Goal: Obtain resource: Download file/media

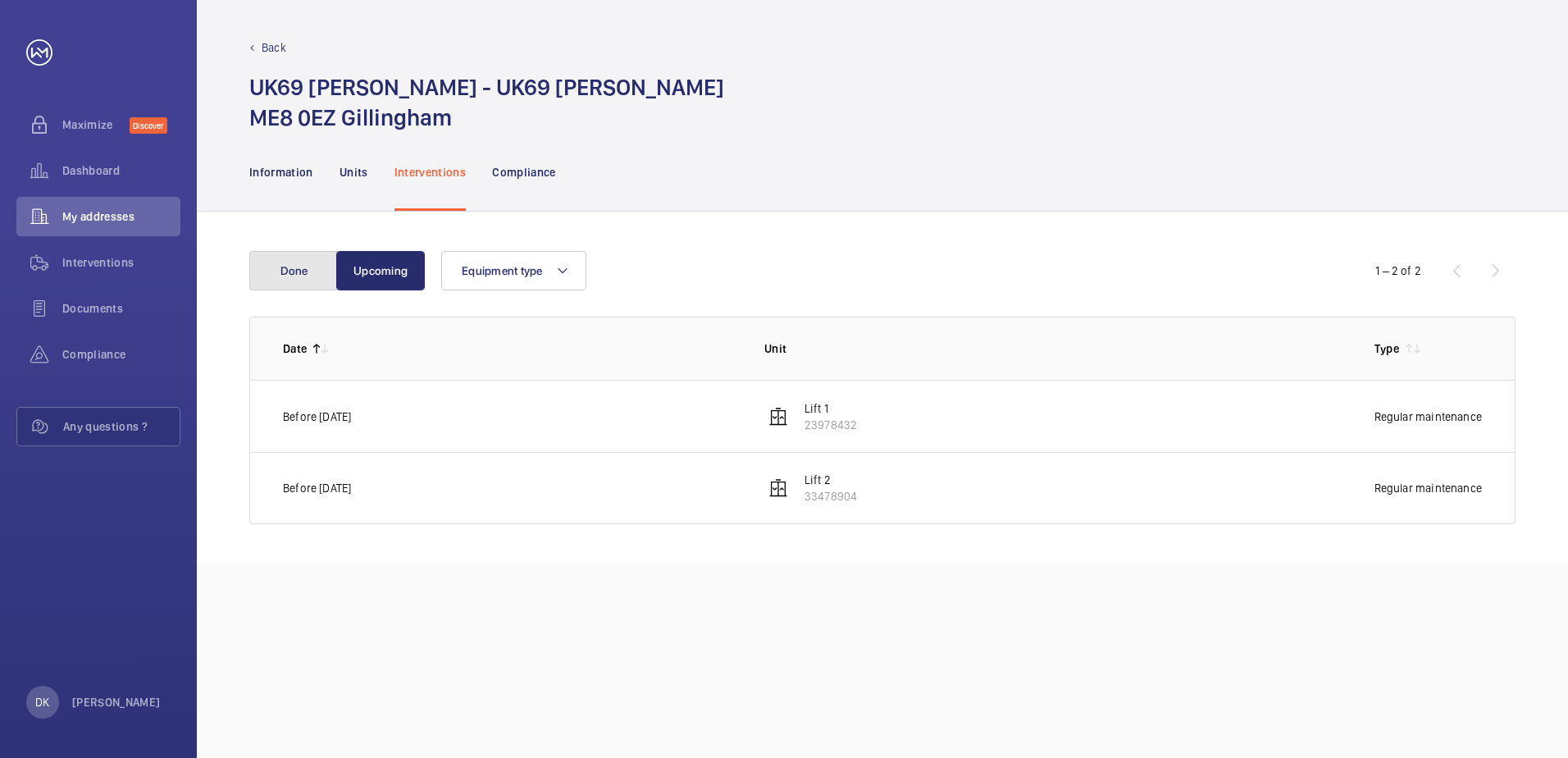
click at [279, 265] on button "Done" at bounding box center [293, 271] width 88 height 39
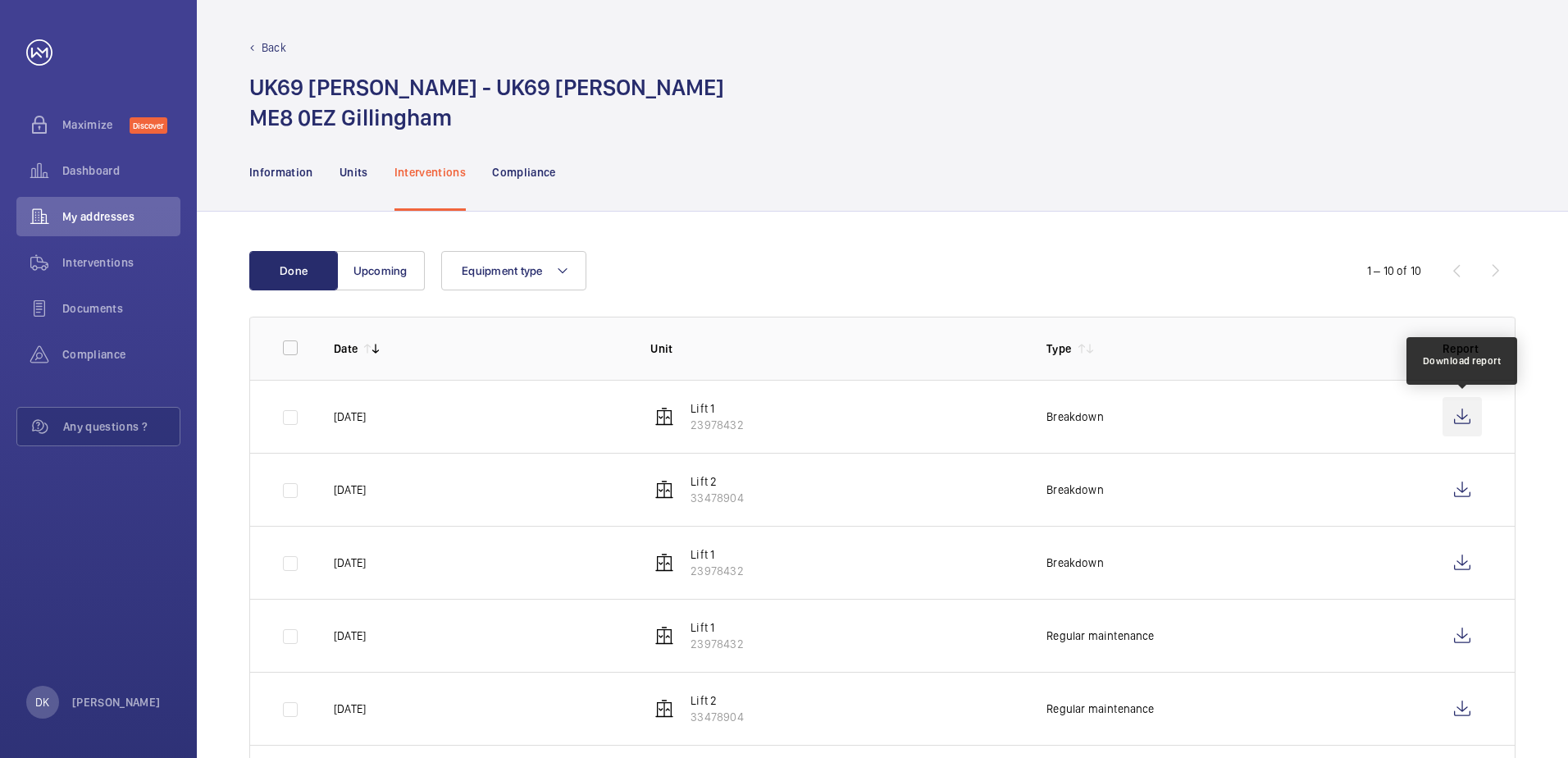
click at [1459, 417] on wm-front-icon-button at bounding box center [1462, 417] width 39 height 39
click at [746, 301] on wm-front-table "Done Upcoming Equipment type 1 – 10 of 10 Date Unit Type Report [DATE] Lift 1 2…" at bounding box center [882, 681] width 1266 height 860
click at [720, 279] on div "Equipment type" at bounding box center [880, 271] width 877 height 39
click at [949, 307] on wm-front-table "Done Upcoming Equipment type 1 – 10 of 10 Date Unit Type Report [DATE] Lift 1 2…" at bounding box center [882, 681] width 1266 height 860
click at [820, 294] on wm-front-table "Done Upcoming Equipment type 1 – 10 of 10 Date Unit Type Report [DATE] Lift 1 2…" at bounding box center [882, 681] width 1266 height 860
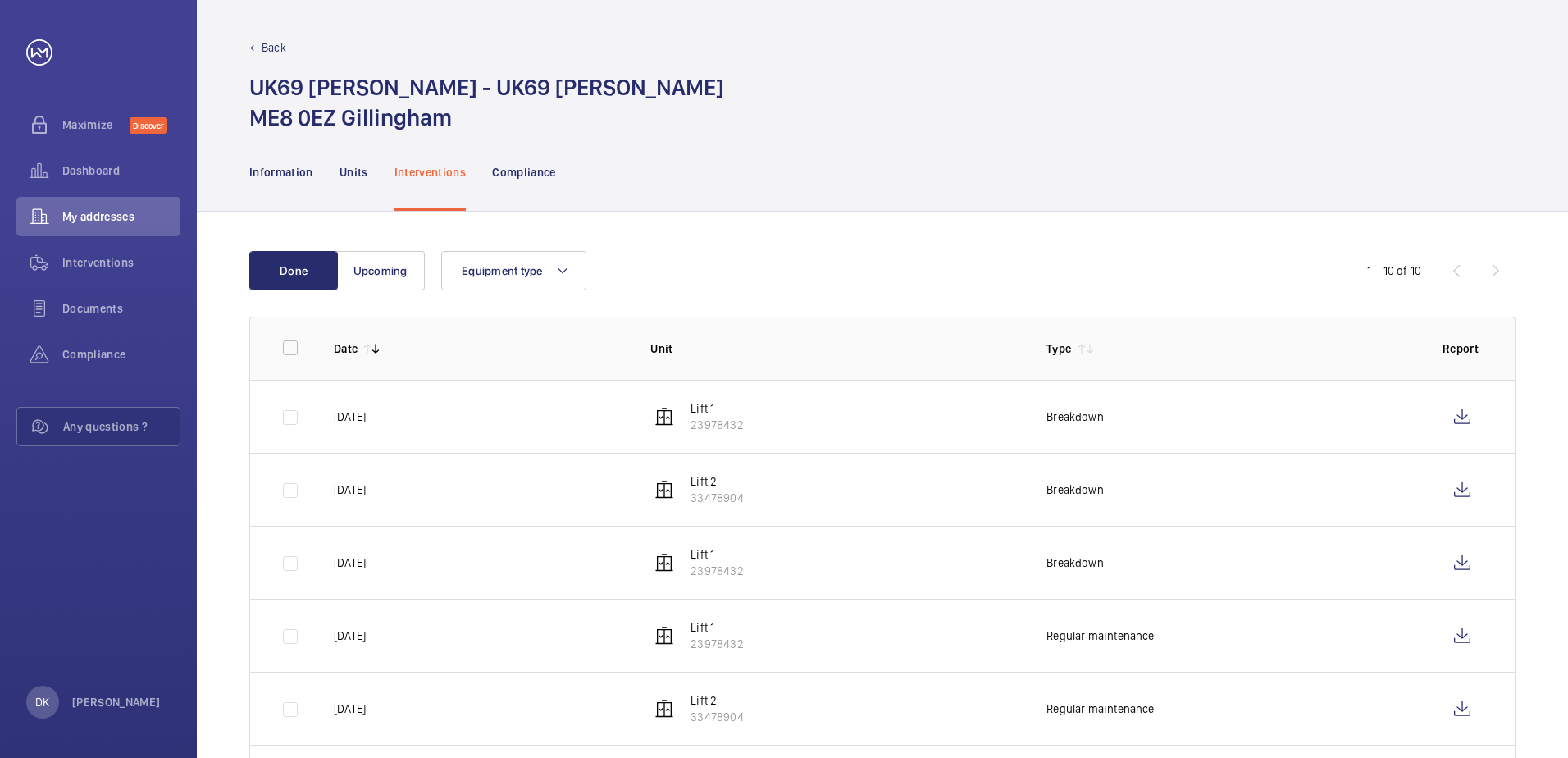
click at [1133, 264] on div "Equipment type" at bounding box center [880, 271] width 877 height 39
drag, startPoint x: 926, startPoint y: 205, endPoint x: 921, endPoint y: 212, distance: 8.6
click at [923, 207] on div "Information Units Interventions Compliance" at bounding box center [882, 172] width 1266 height 78
click at [941, 252] on div "Equipment type" at bounding box center [880, 271] width 877 height 39
click at [942, 236] on div "Done Upcoming Equipment type 1 – 10 of 10 Date Unit Type Report [DATE] Lift 1 2…" at bounding box center [882, 681] width 1371 height 939
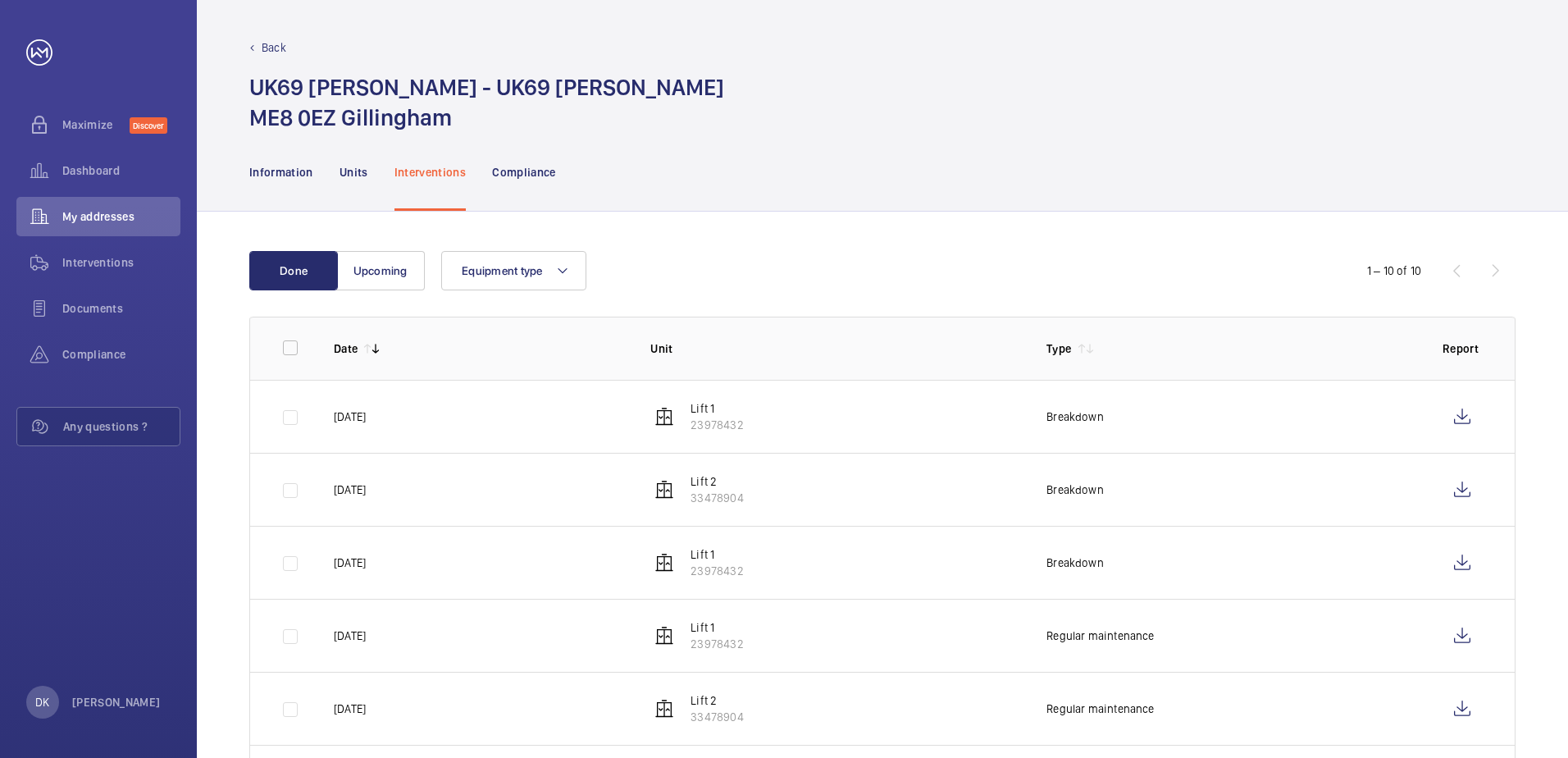
click at [949, 237] on div "Done Upcoming Equipment type 1 – 10 of 10 Date Unit Type Report [DATE] Lift 1 2…" at bounding box center [882, 681] width 1371 height 939
click at [952, 277] on div "Equipment type" at bounding box center [880, 271] width 877 height 39
click at [952, 294] on wm-front-table "Done Upcoming Equipment type 1 – 10 of 10 Date Unit Type Report [DATE] Lift 1 2…" at bounding box center [882, 681] width 1266 height 860
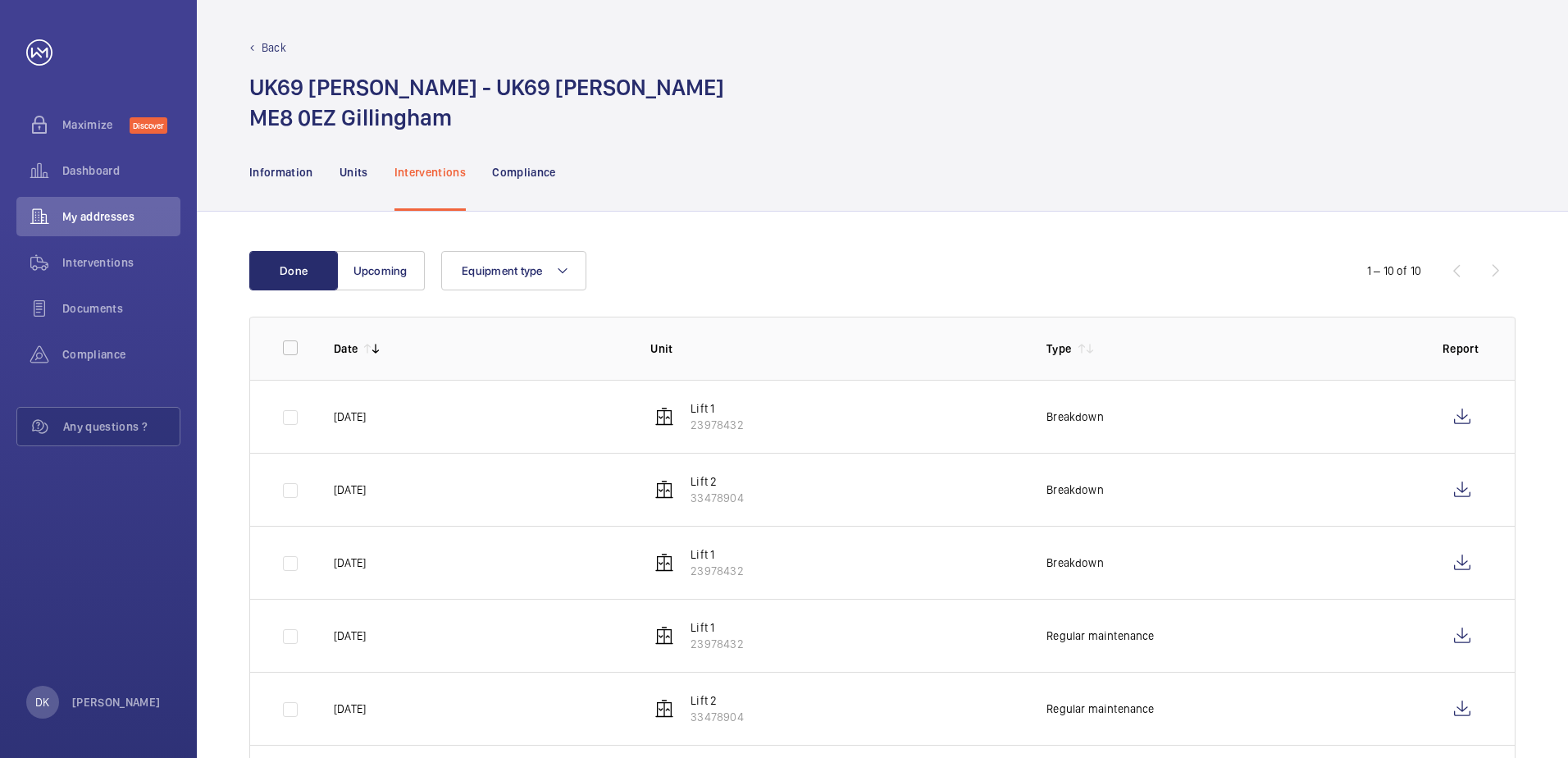
click at [871, 128] on div "UK69 Shurgard Gillingham - UK69 Shurgard Gillingham ME8 0EZ Gillingham" at bounding box center [882, 103] width 1266 height 61
drag, startPoint x: 72, startPoint y: 224, endPoint x: 105, endPoint y: 215, distance: 34.2
click at [105, 215] on span "My addresses" at bounding box center [122, 216] width 118 height 16
click at [82, 276] on div "Interventions" at bounding box center [98, 263] width 164 height 39
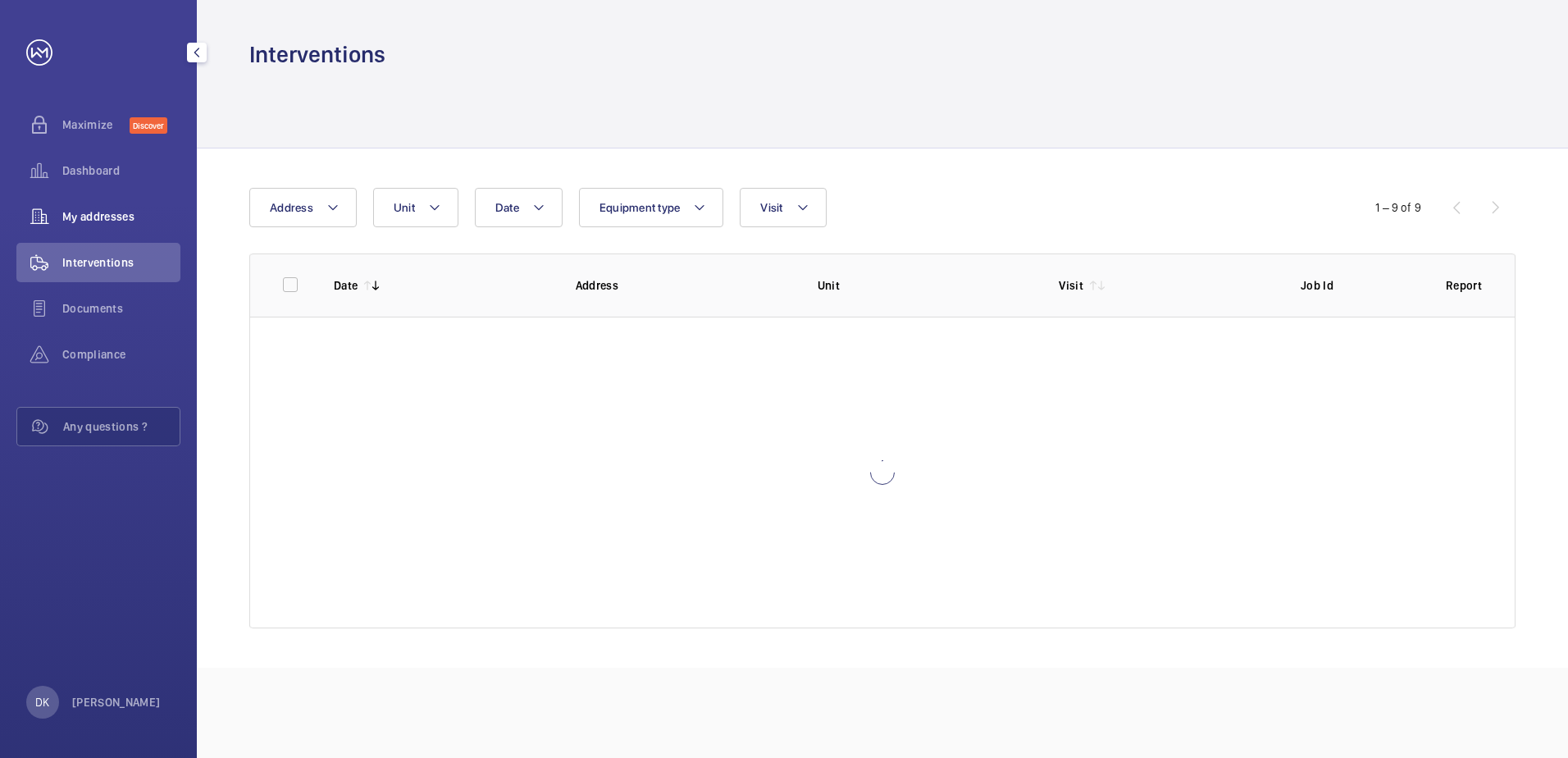
click at [80, 222] on span "My addresses" at bounding box center [122, 216] width 118 height 16
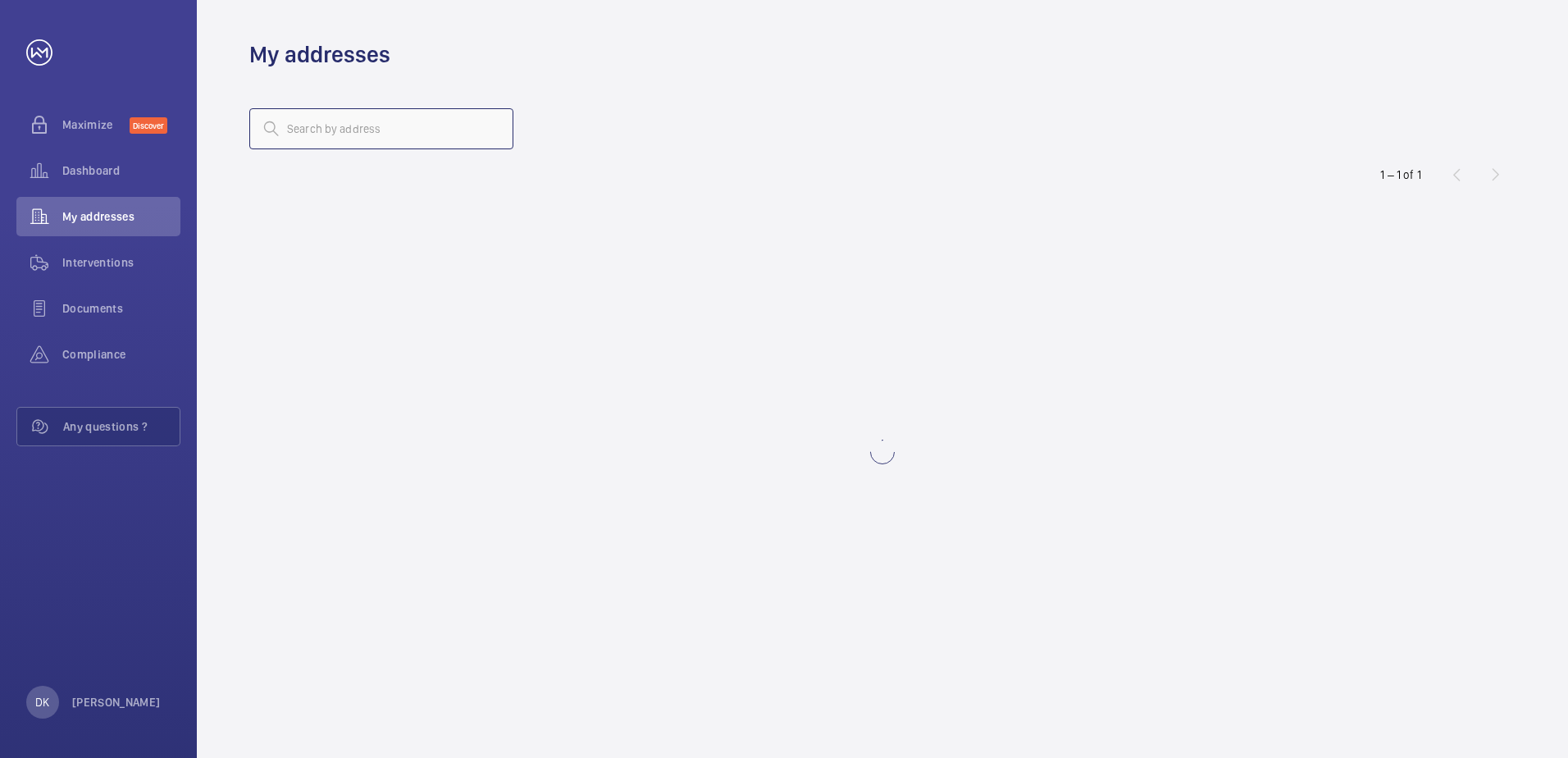
click at [356, 130] on input "text" at bounding box center [381, 129] width 264 height 41
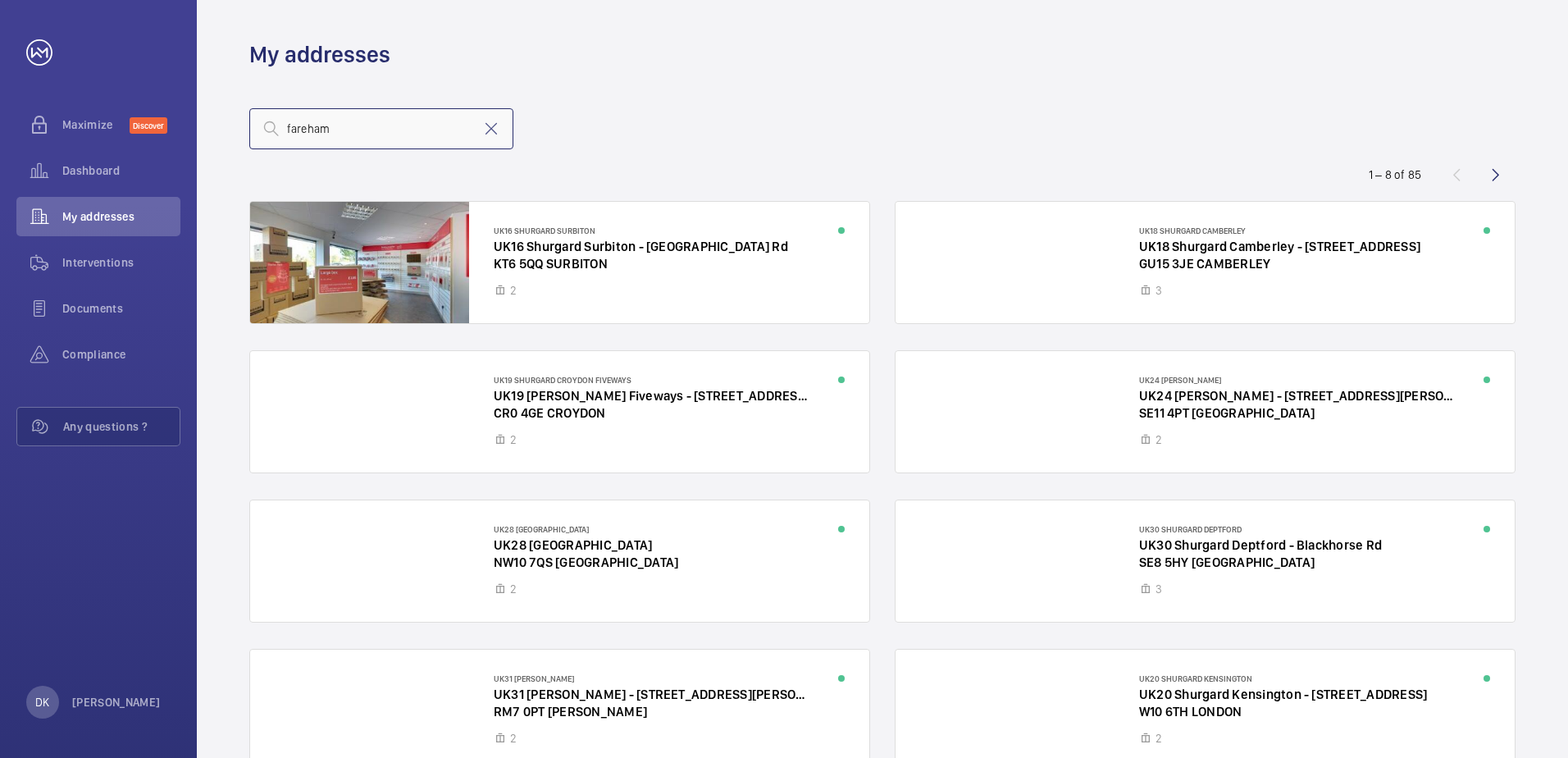
type input "fareham"
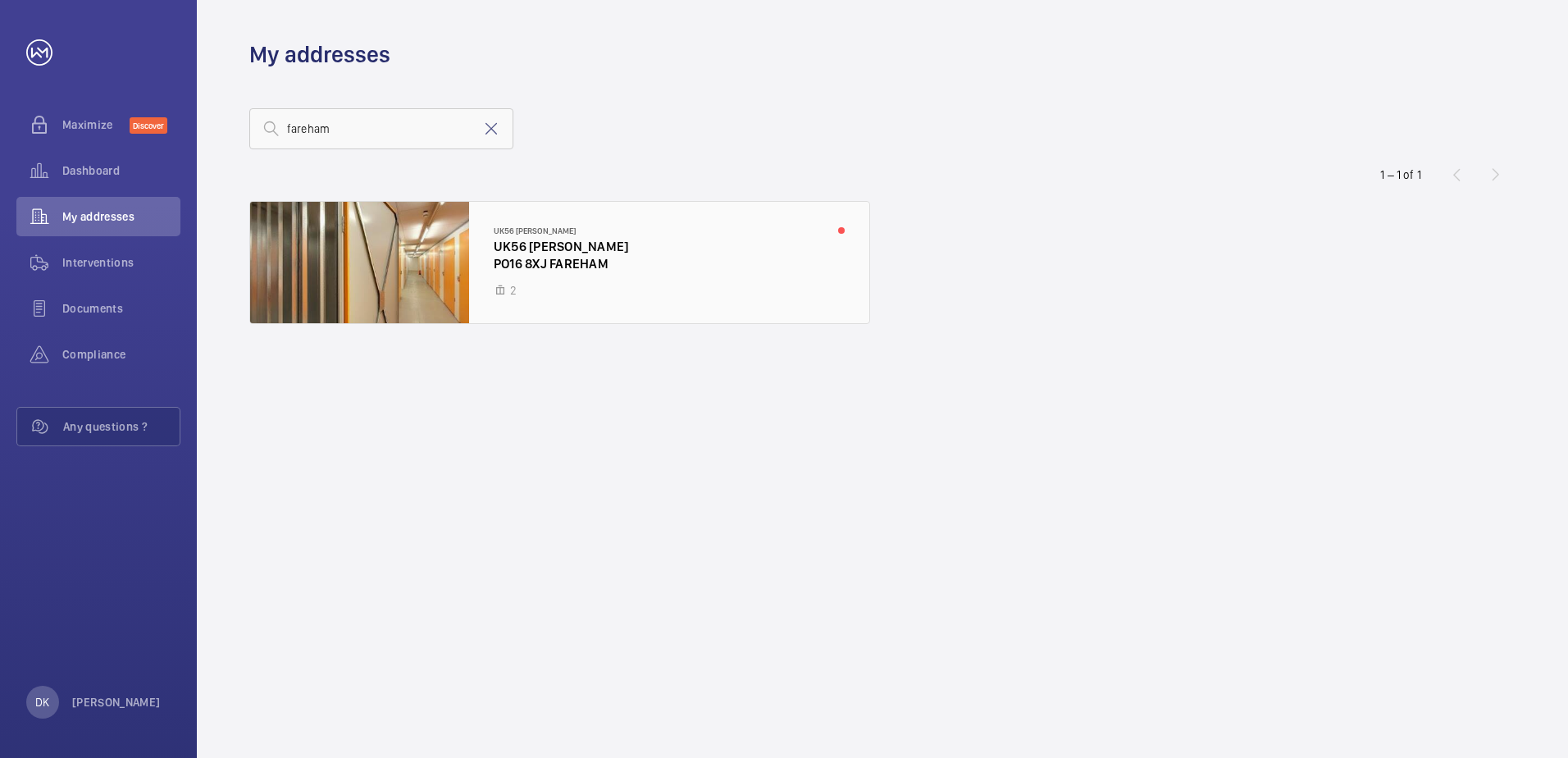
click at [609, 274] on div at bounding box center [559, 263] width 619 height 122
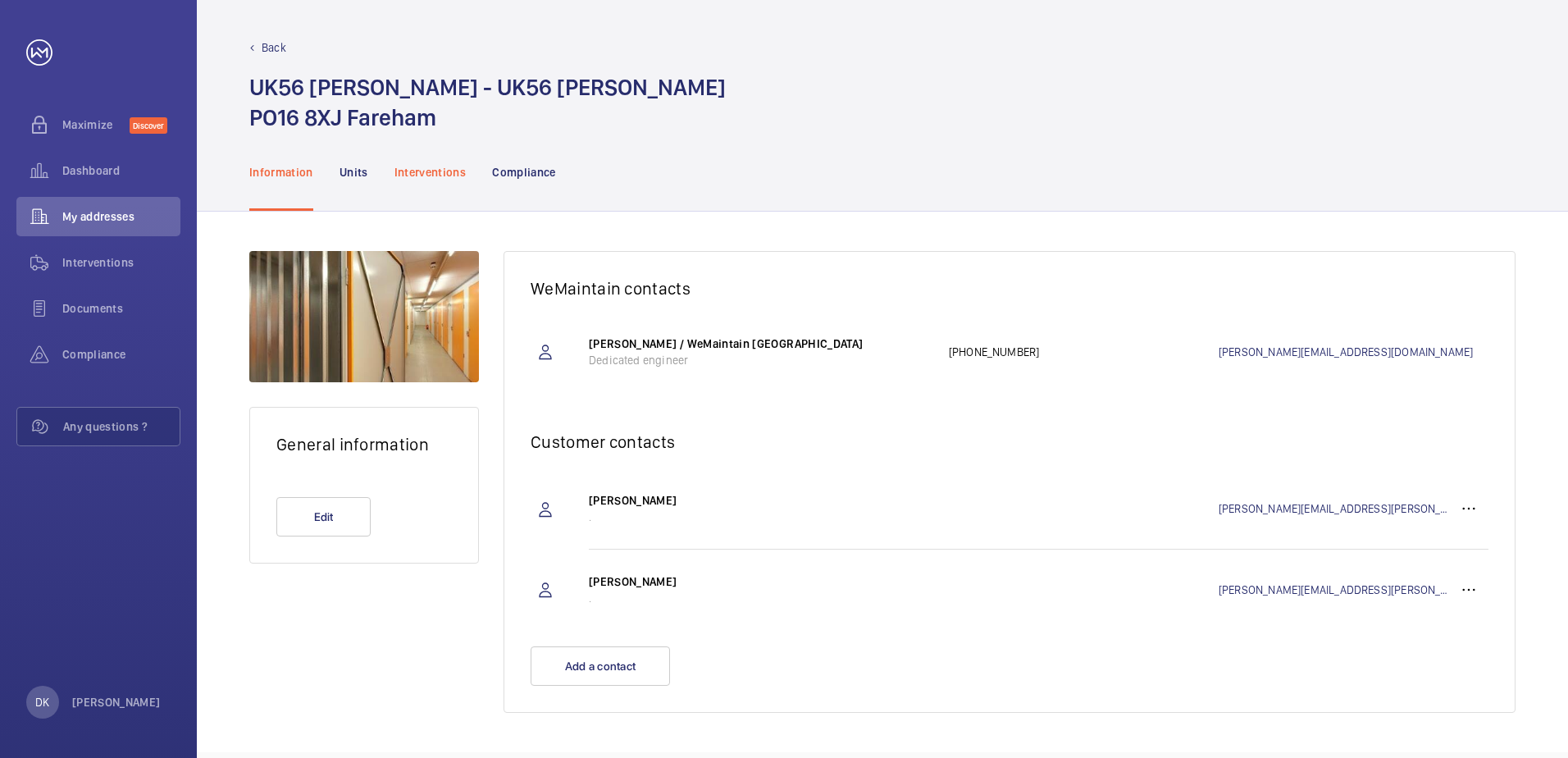
click at [439, 176] on p "Interventions" at bounding box center [430, 173] width 72 height 16
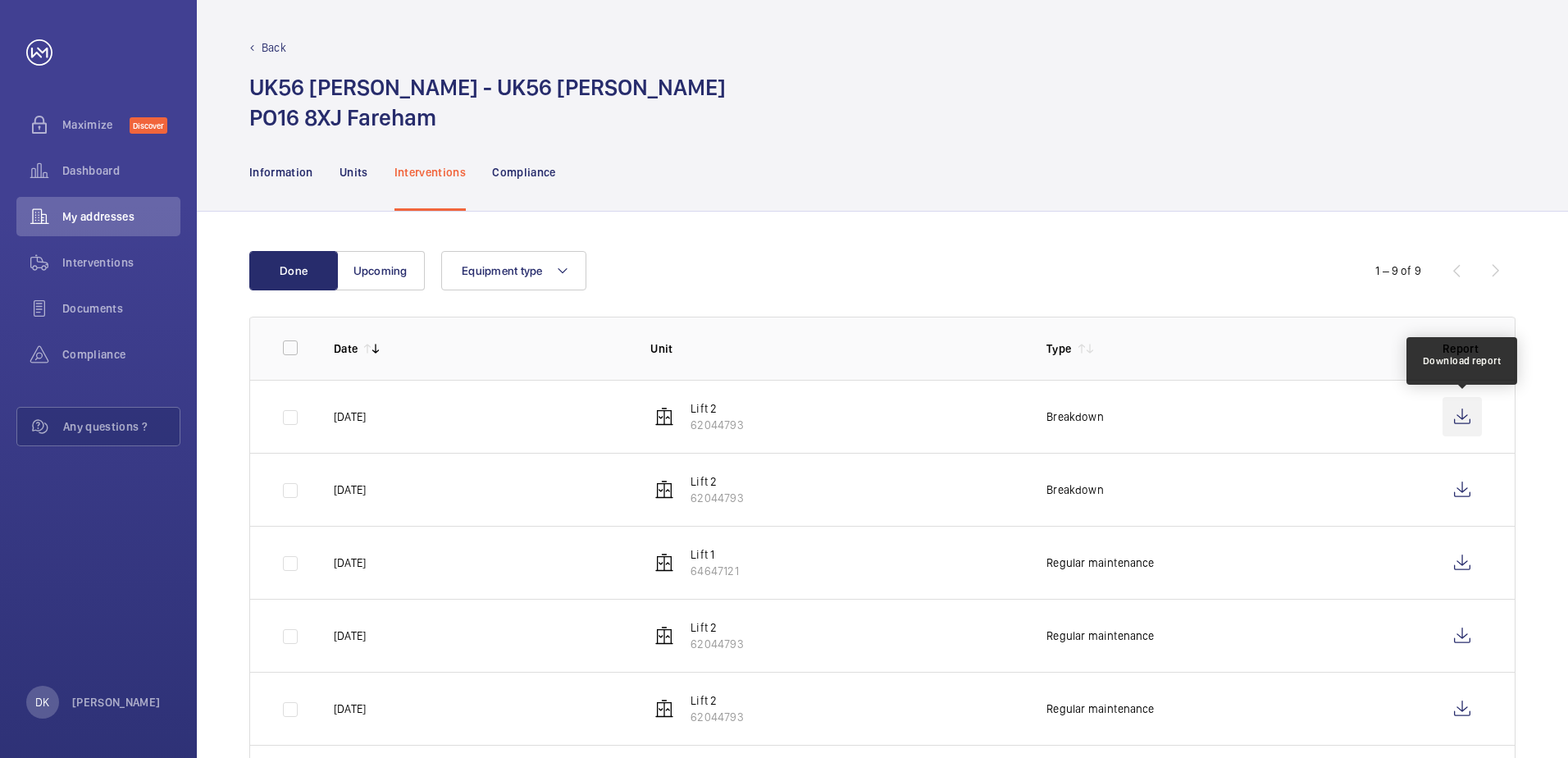
click at [1457, 414] on wm-front-icon-button at bounding box center [1462, 417] width 39 height 39
click at [1468, 417] on wm-front-icon-button at bounding box center [1462, 417] width 39 height 39
click at [843, 215] on div "Done Upcoming Equipment type 1 – 9 of 9 Date Unit Type Report [DATE] Lift 2 620…" at bounding box center [882, 644] width 1371 height 865
click at [842, 215] on div "Done Upcoming Equipment type 1 – 9 of 9 Date Unit Type Report [DATE] Lift 2 620…" at bounding box center [882, 644] width 1371 height 865
click at [1008, 177] on div "Information Units Interventions Compliance" at bounding box center [882, 172] width 1266 height 78
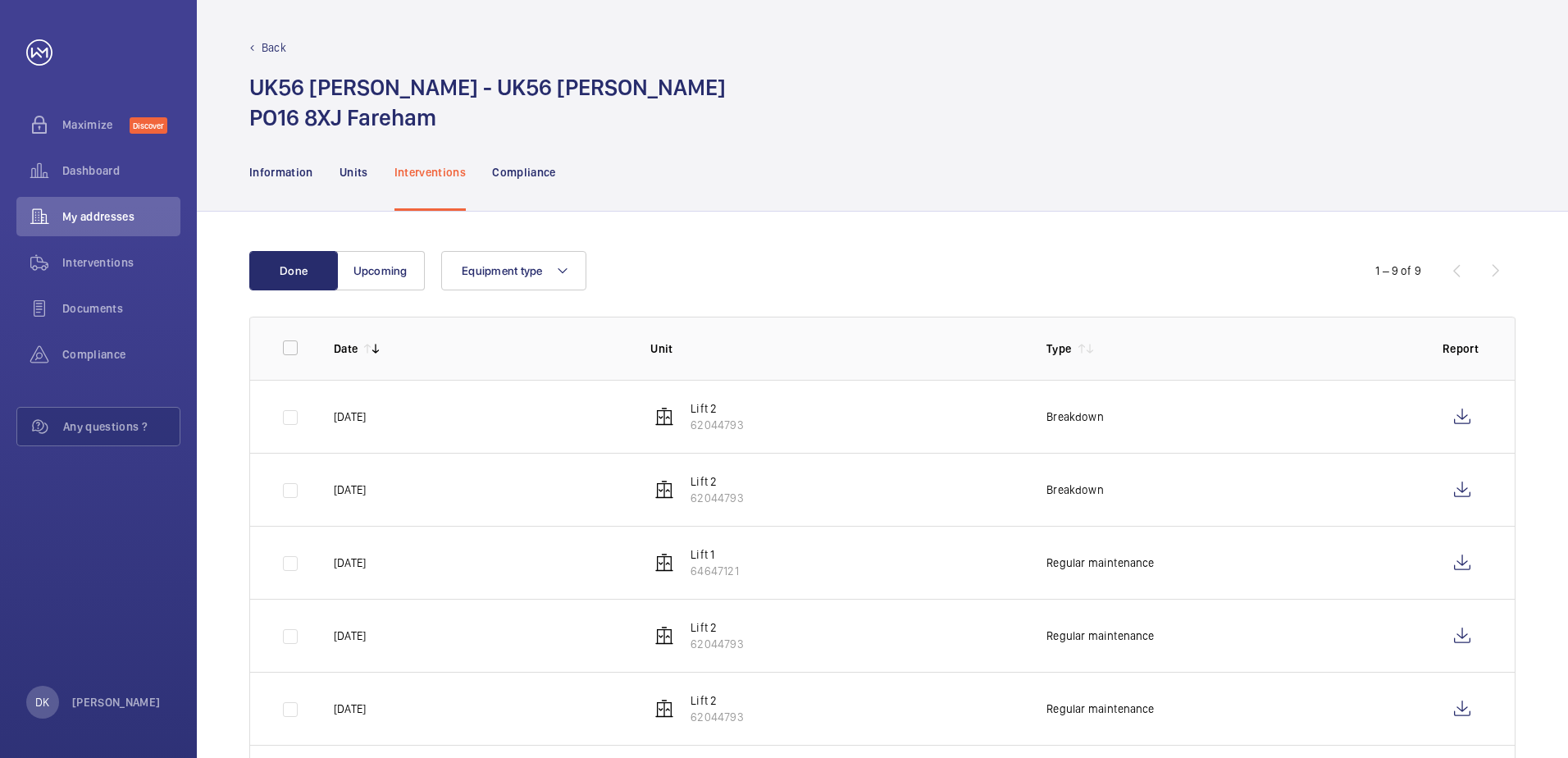
click at [868, 201] on div "Information Units Interventions Compliance" at bounding box center [882, 172] width 1266 height 78
click at [863, 210] on div "Information Units Interventions Compliance" at bounding box center [882, 172] width 1266 height 78
